Goal: Task Accomplishment & Management: Manage account settings

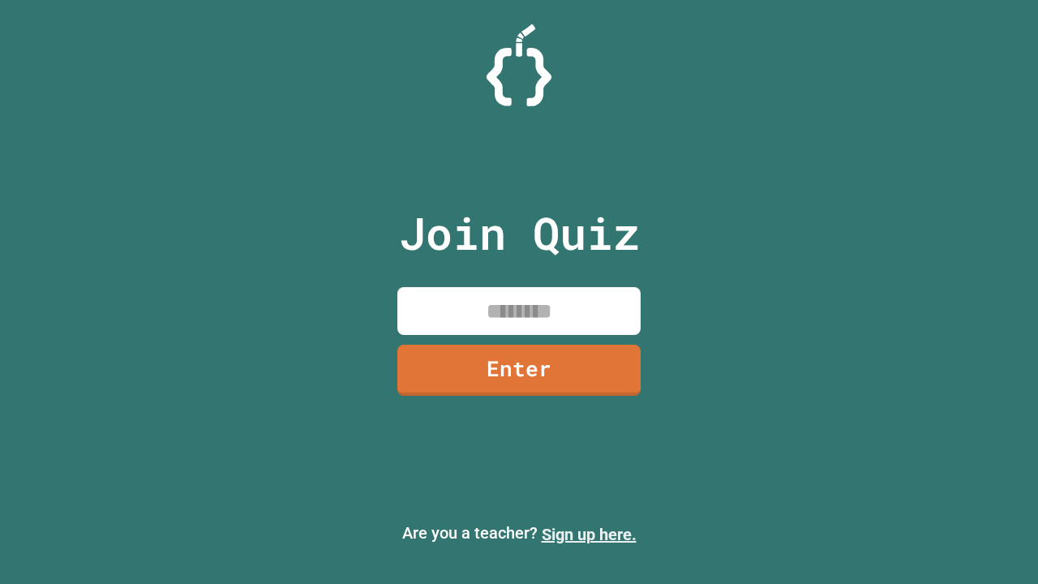
click at [589, 534] on link "Sign up here." at bounding box center [589, 534] width 95 height 19
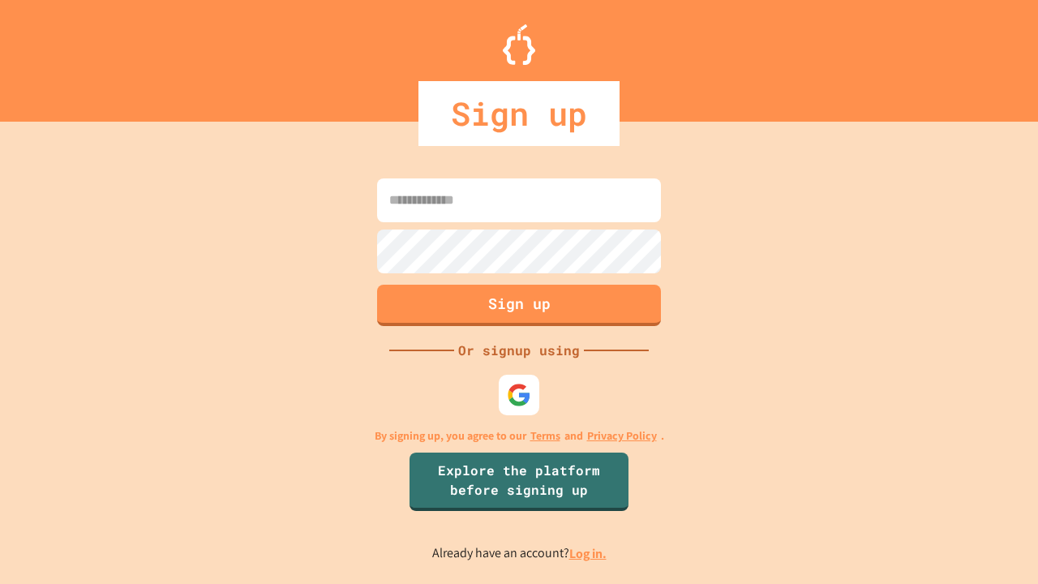
click at [589, 553] on link "Log in." at bounding box center [587, 553] width 37 height 17
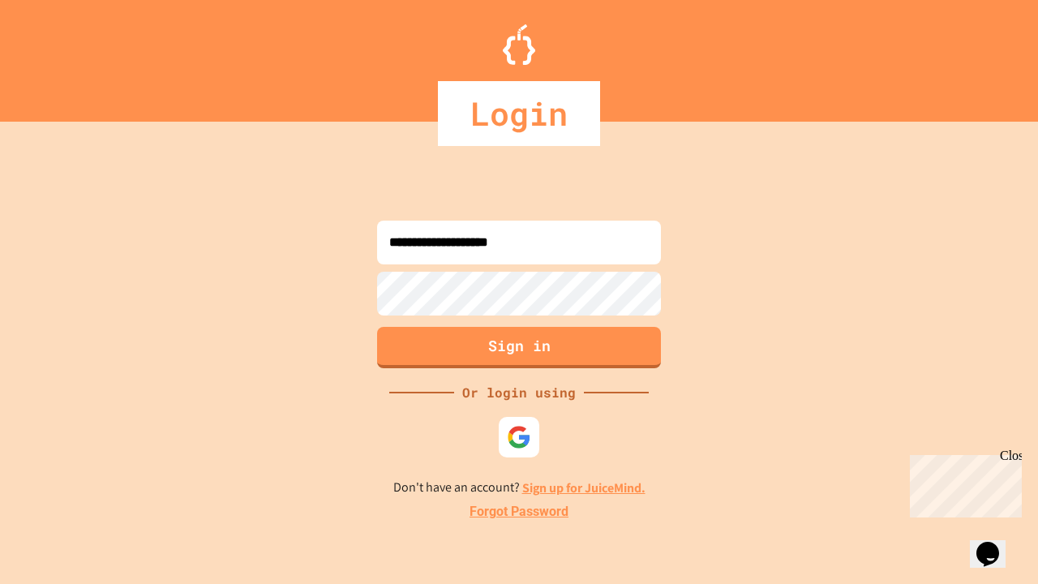
type input "**********"
